Goal: Task Accomplishment & Management: Use online tool/utility

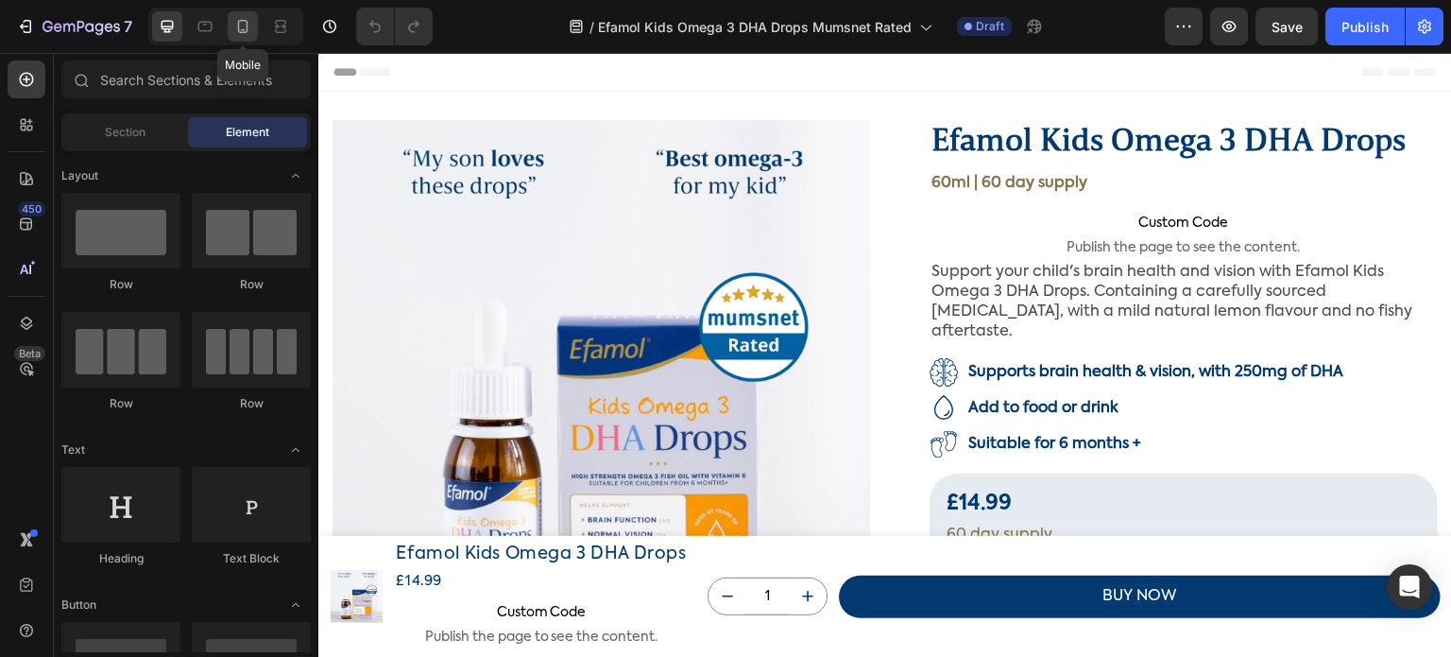
click at [238, 28] on icon at bounding box center [243, 26] width 10 height 13
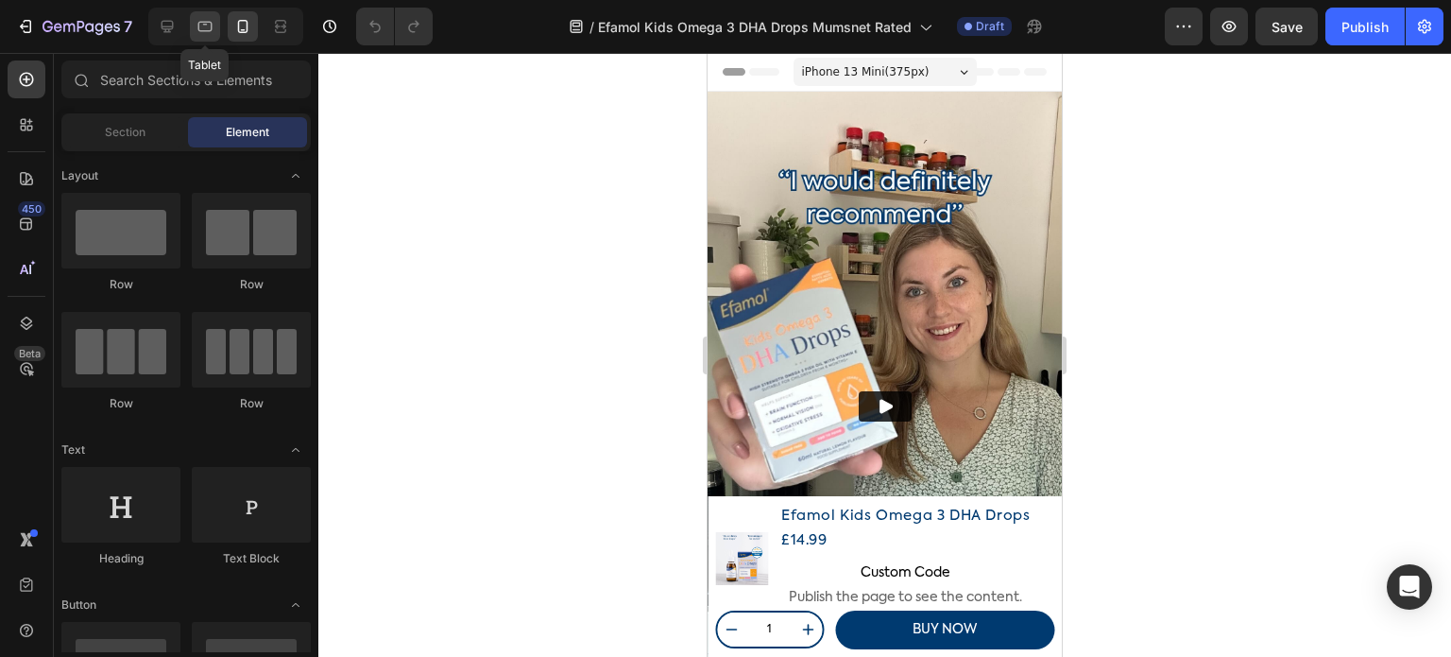
click at [210, 26] on icon at bounding box center [205, 26] width 19 height 19
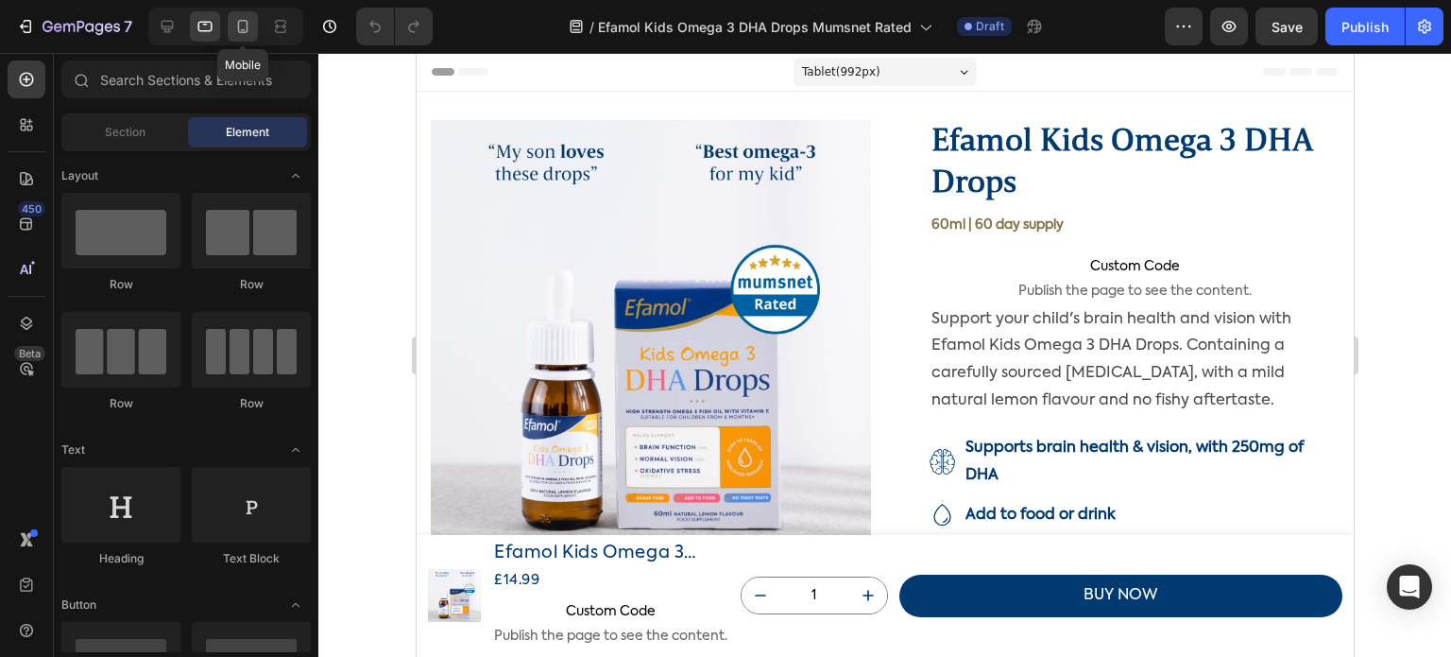
click at [240, 26] on icon at bounding box center [242, 26] width 19 height 19
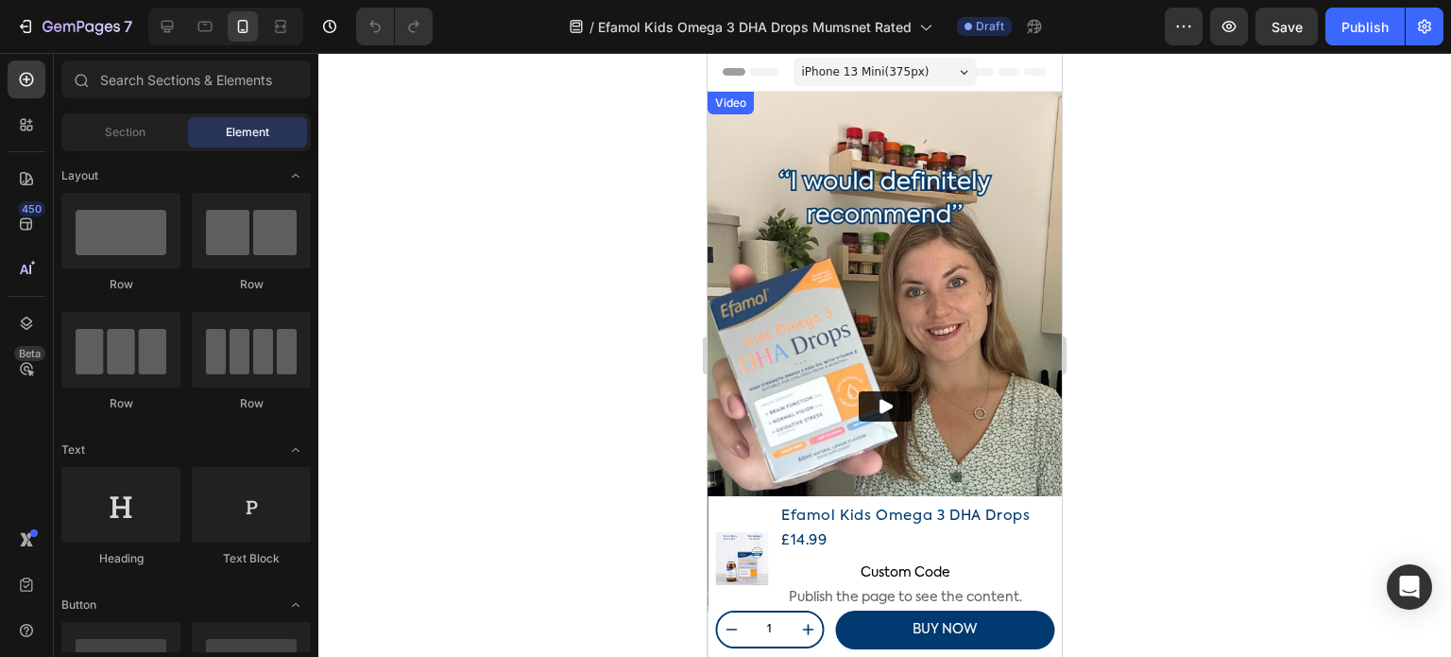
click at [780, 128] on img at bounding box center [885, 407] width 354 height 630
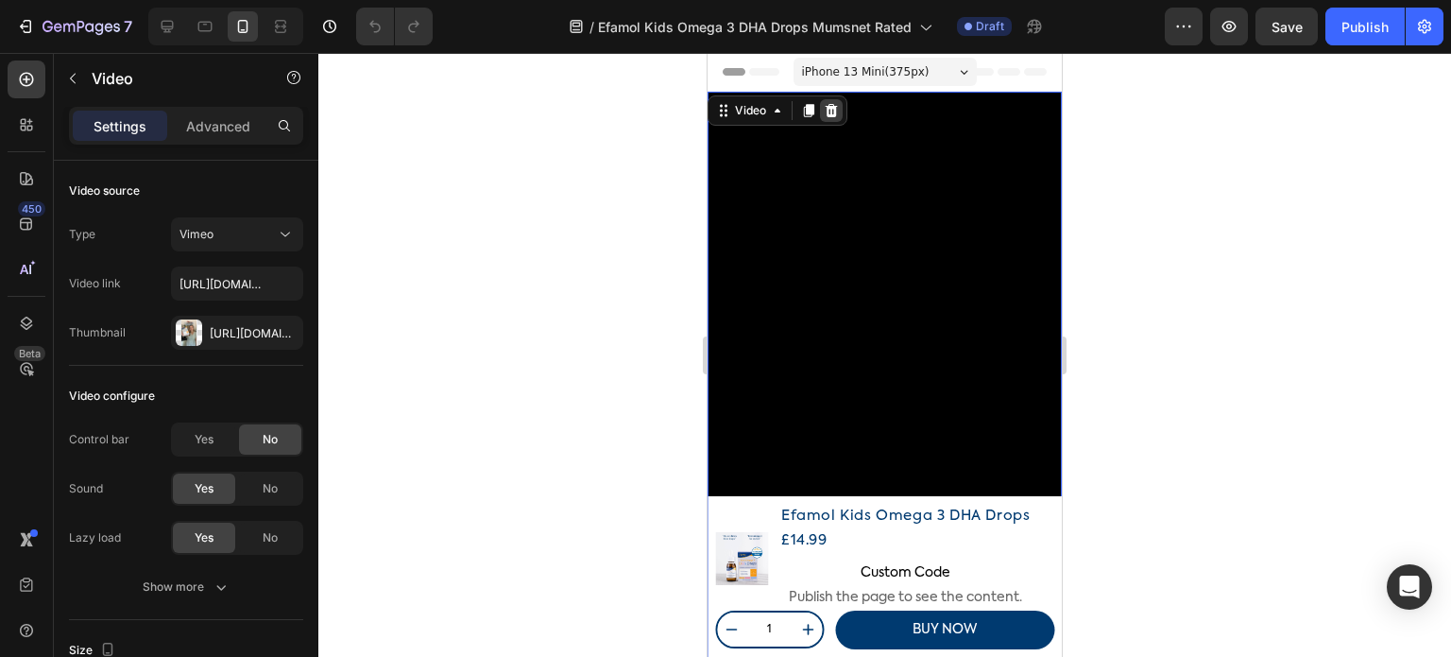
click at [829, 112] on icon at bounding box center [831, 110] width 15 height 15
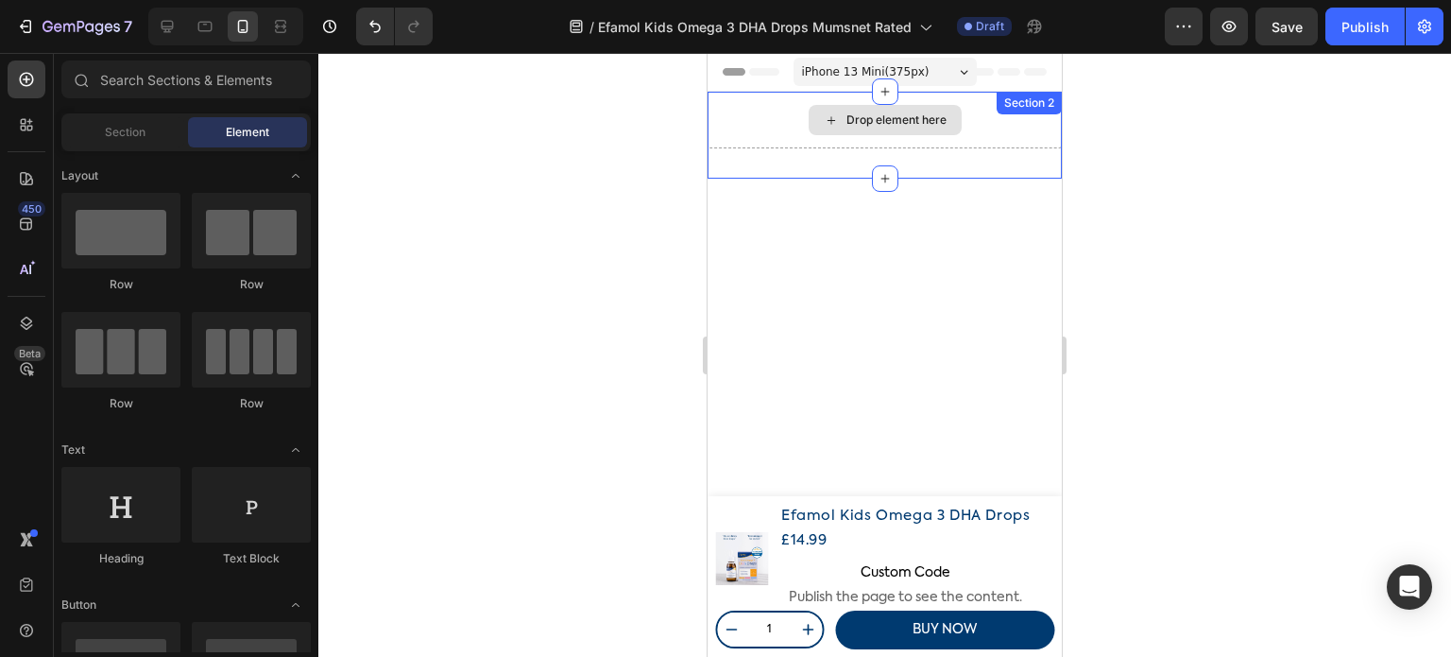
click at [763, 123] on div "Drop element here" at bounding box center [885, 120] width 354 height 57
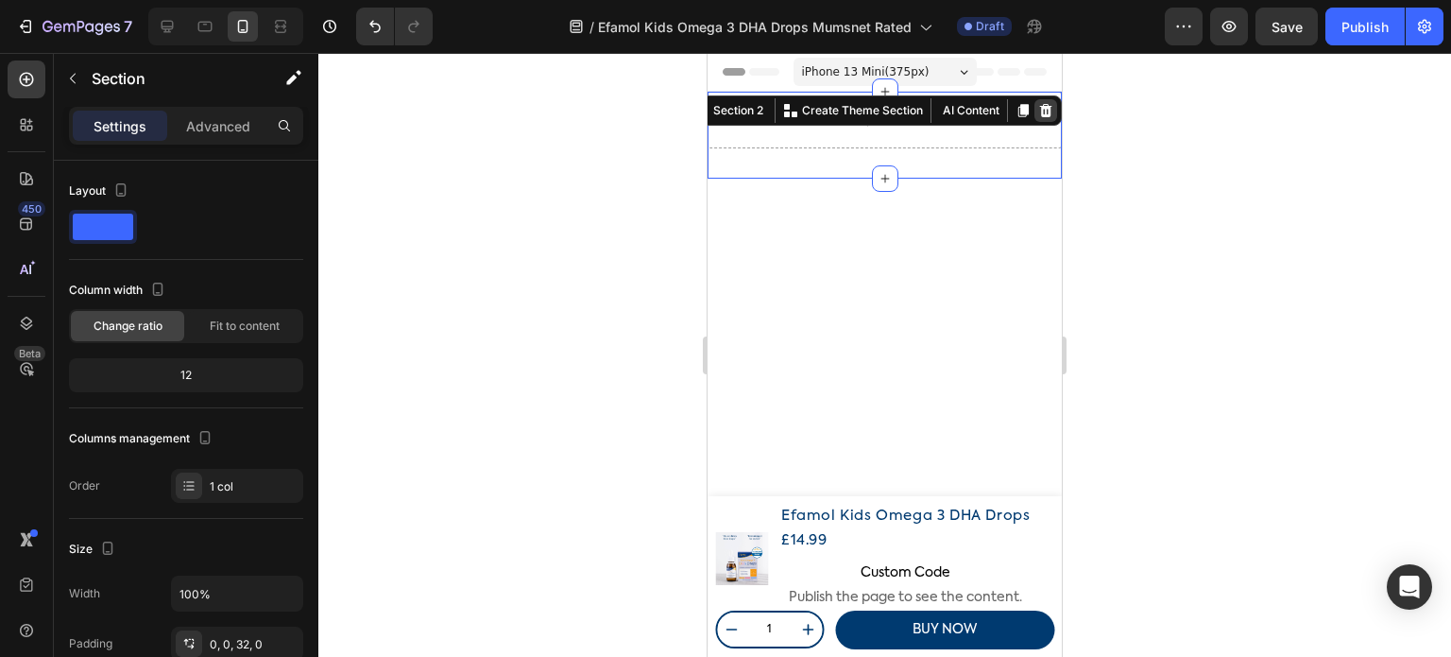
click at [1040, 109] on icon at bounding box center [1046, 110] width 12 height 13
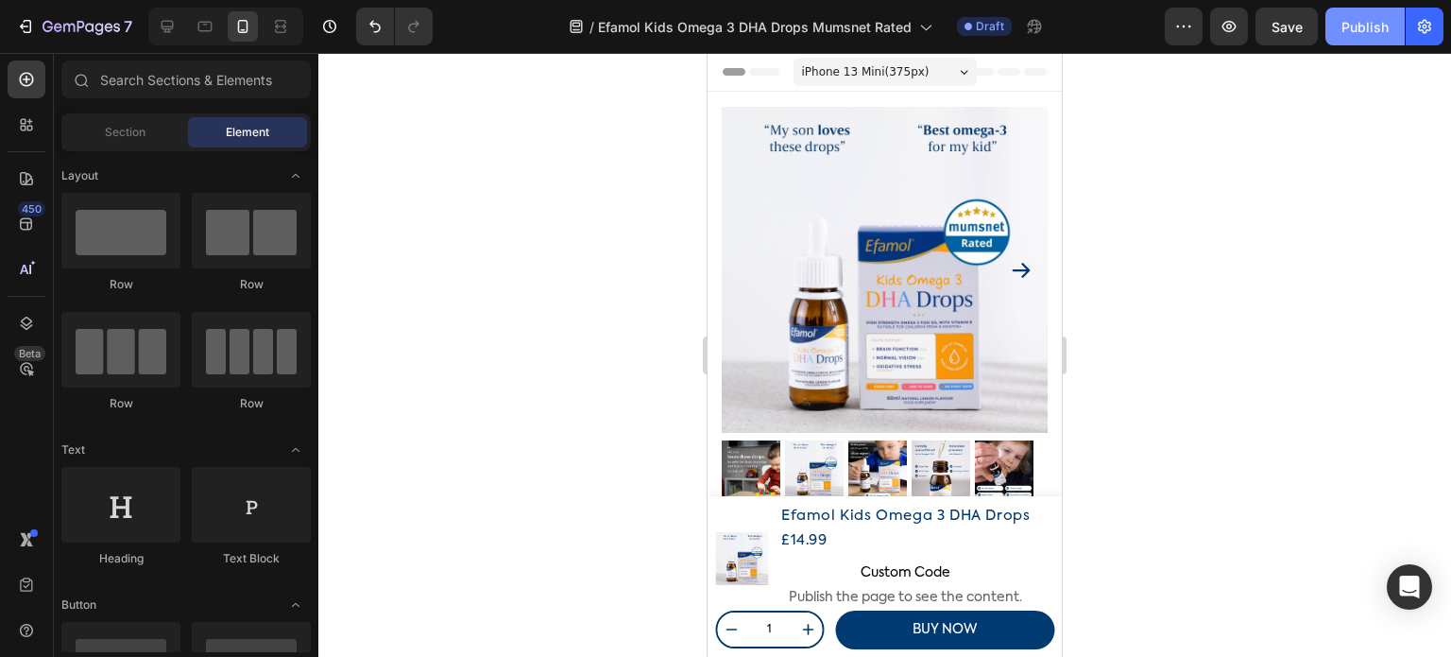
click at [1363, 28] on div "Publish" at bounding box center [1365, 27] width 47 height 20
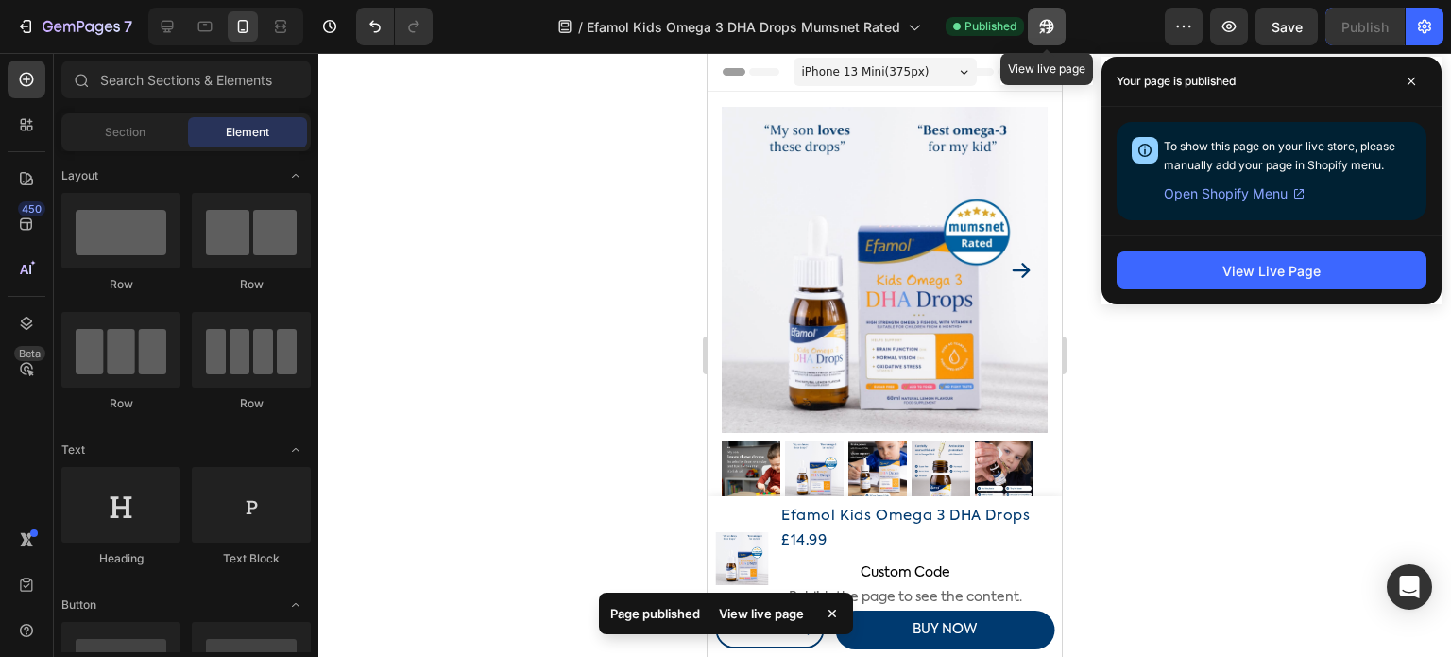
click at [1035, 29] on button "button" at bounding box center [1047, 27] width 38 height 38
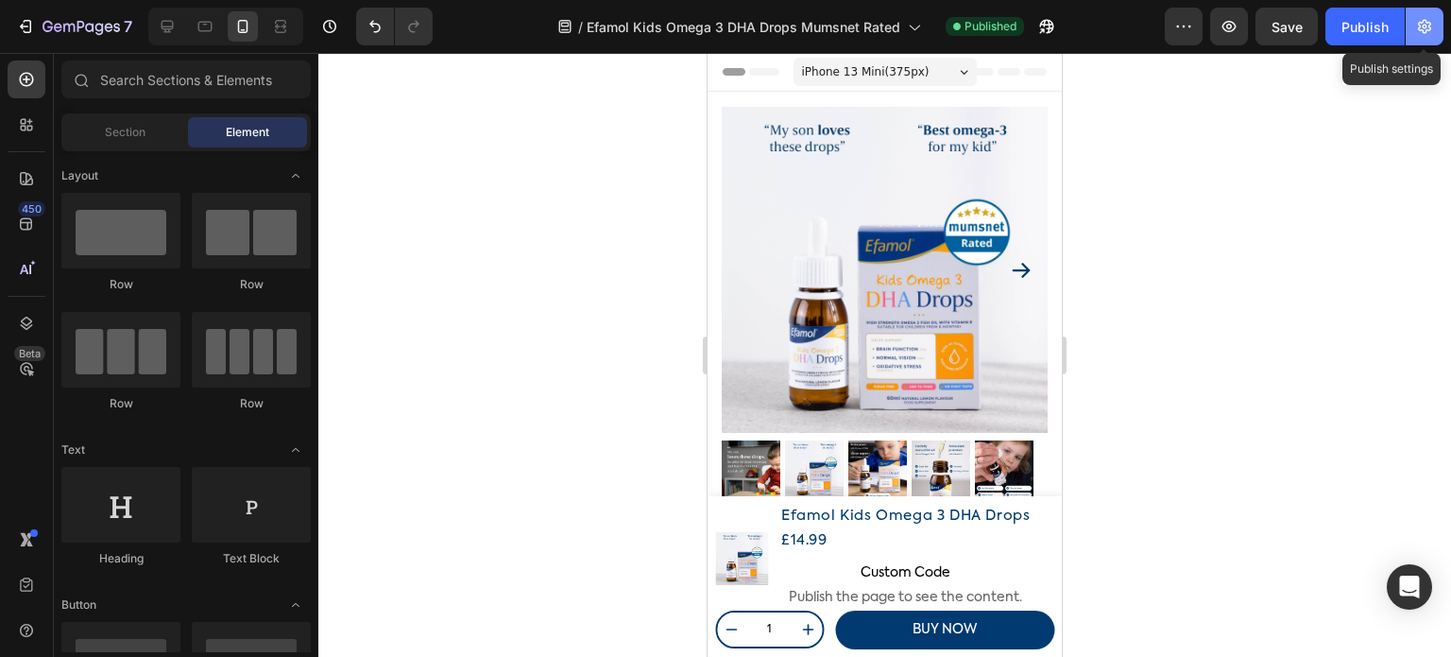
click at [1432, 24] on icon "button" at bounding box center [1424, 26] width 19 height 19
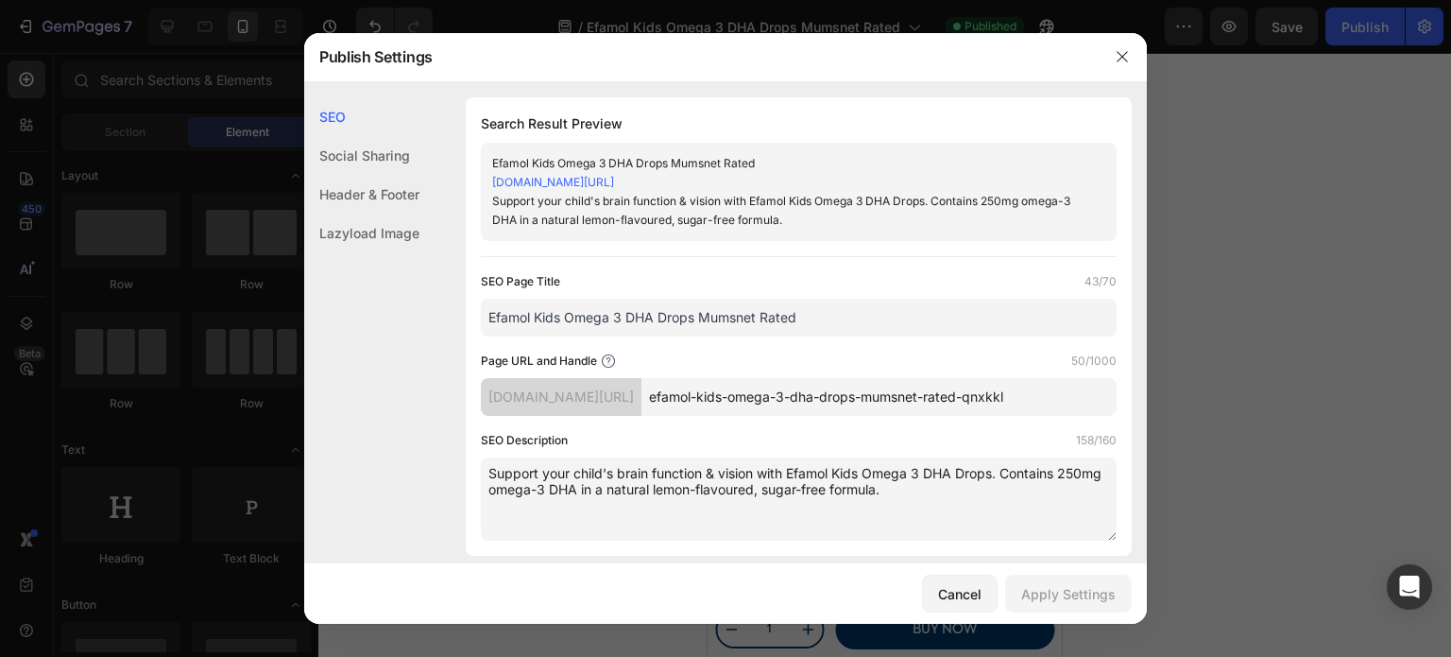
drag, startPoint x: 1078, startPoint y: 400, endPoint x: 1043, endPoint y: 396, distance: 35.2
click at [1043, 396] on input "efamol-kids-omega-3-dha-drops-mumsnet-rated-qnxkkl" at bounding box center [878, 397] width 475 height 38
type input "efamol-kids-omega-3-dha-drops-mumsnet-rated-2"
click at [1055, 592] on div "Apply Settings" at bounding box center [1068, 594] width 94 height 20
click at [1120, 52] on icon "button" at bounding box center [1122, 56] width 15 height 15
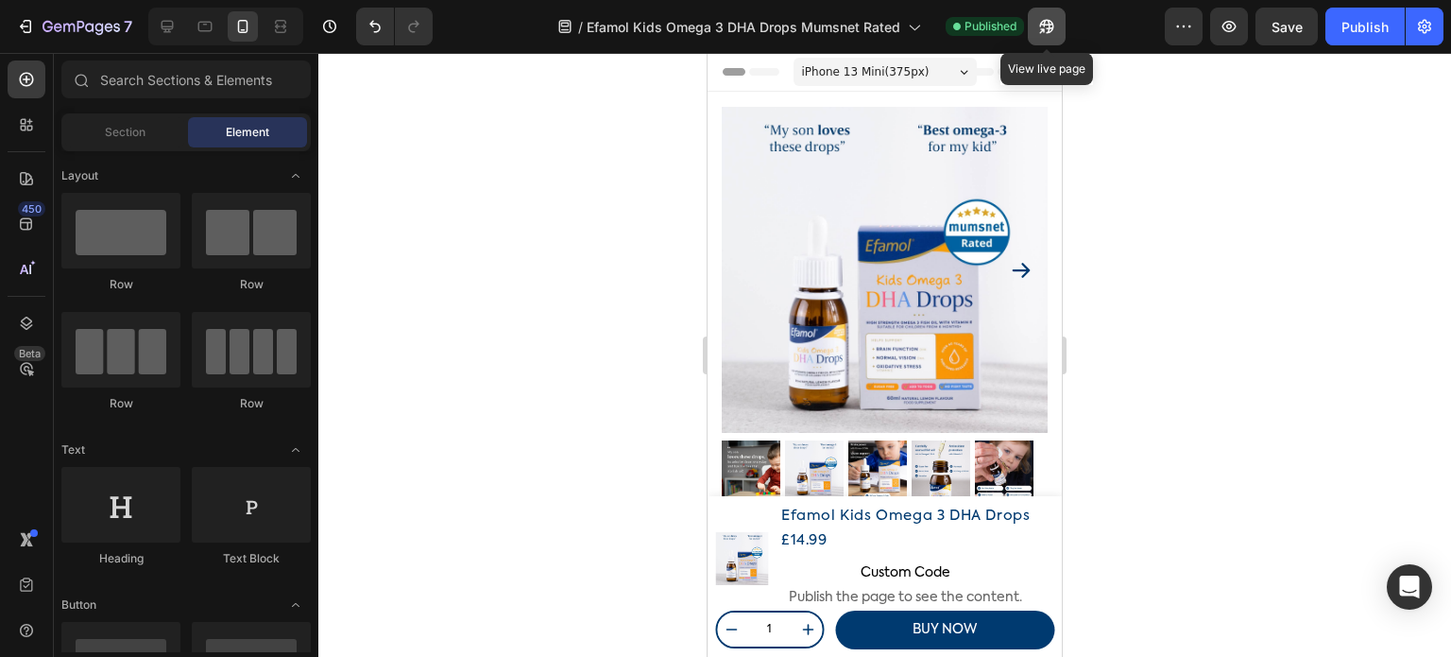
click at [1050, 20] on icon "button" at bounding box center [1046, 26] width 19 height 19
